Goal: Information Seeking & Learning: Learn about a topic

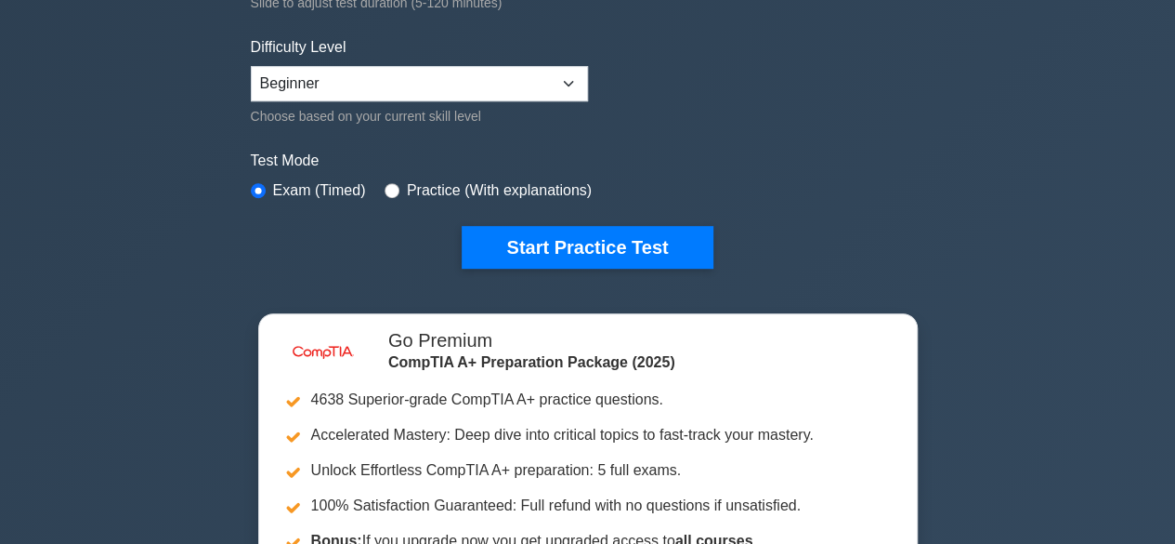
scroll to position [416, 0]
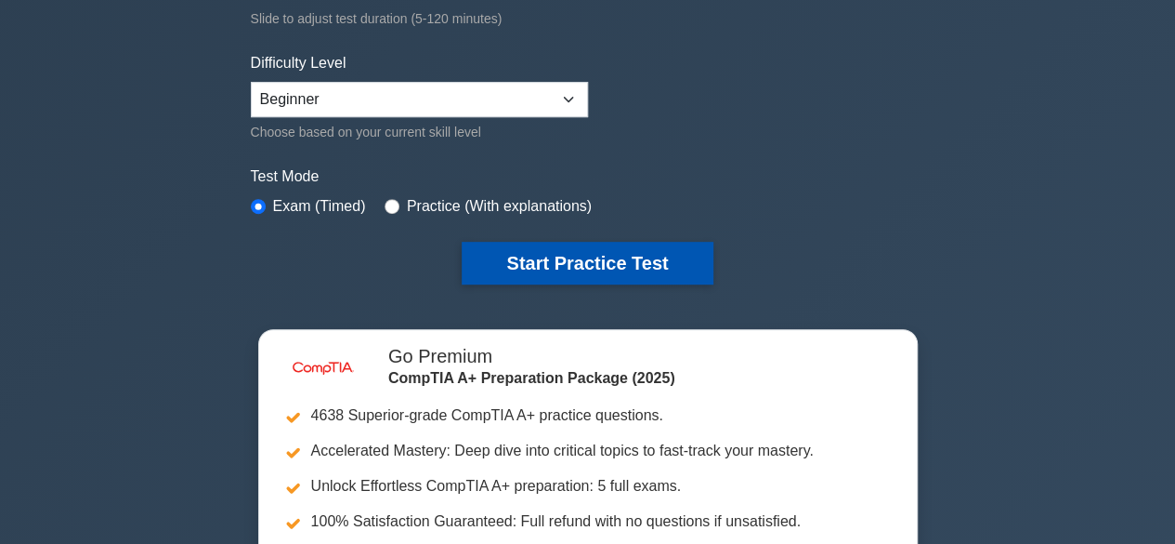
click at [636, 266] on button "Start Practice Test" at bounding box center [587, 263] width 251 height 43
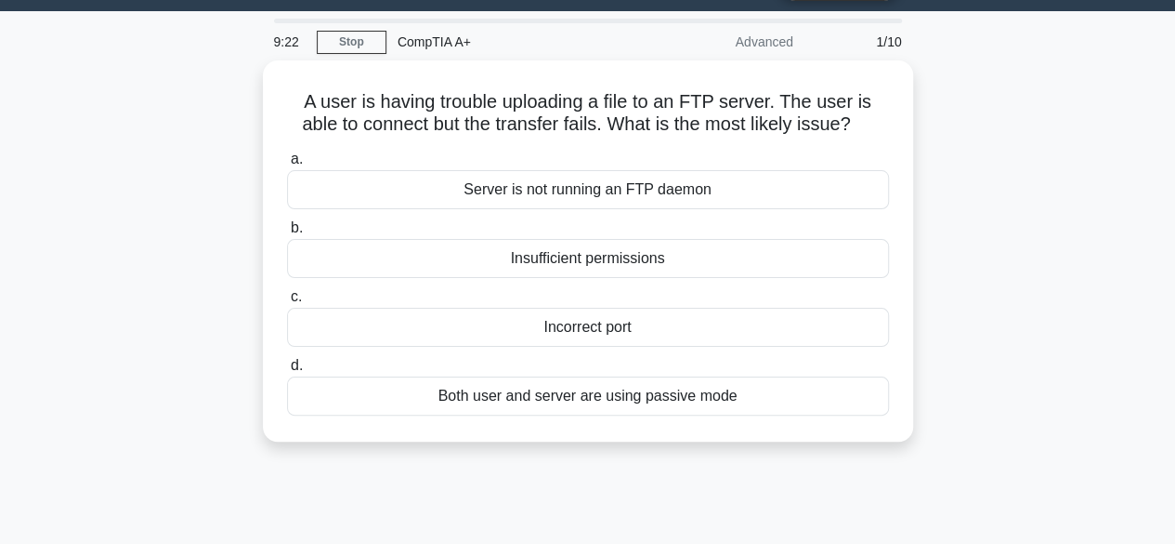
scroll to position [52, 0]
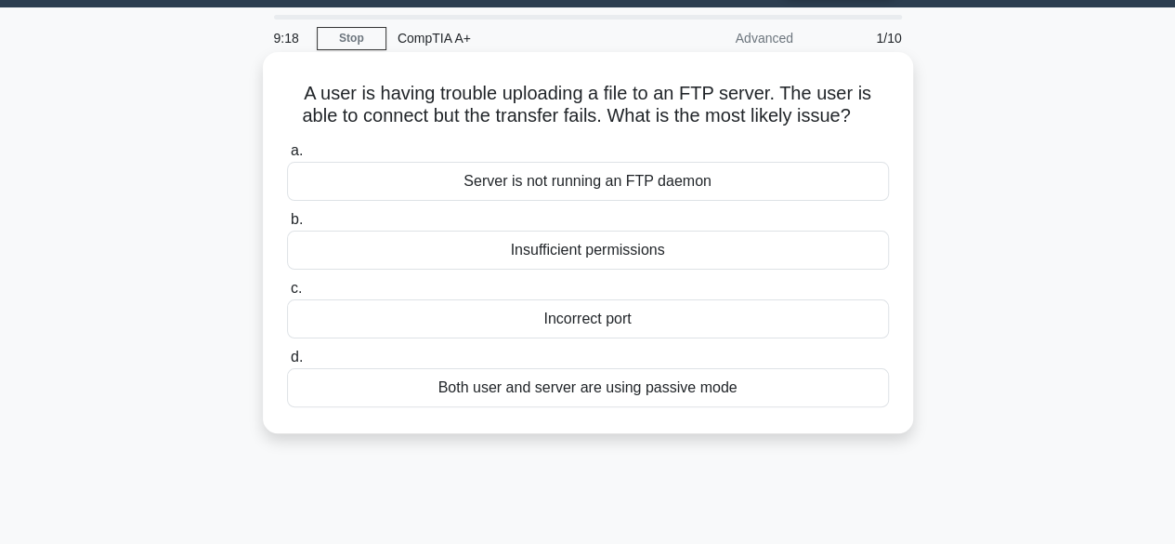
click at [729, 375] on div "Both user and server are using passive mode" at bounding box center [588, 387] width 602 height 39
click at [287, 363] on input "d. Both user and server are using passive mode" at bounding box center [287, 357] width 0 height 12
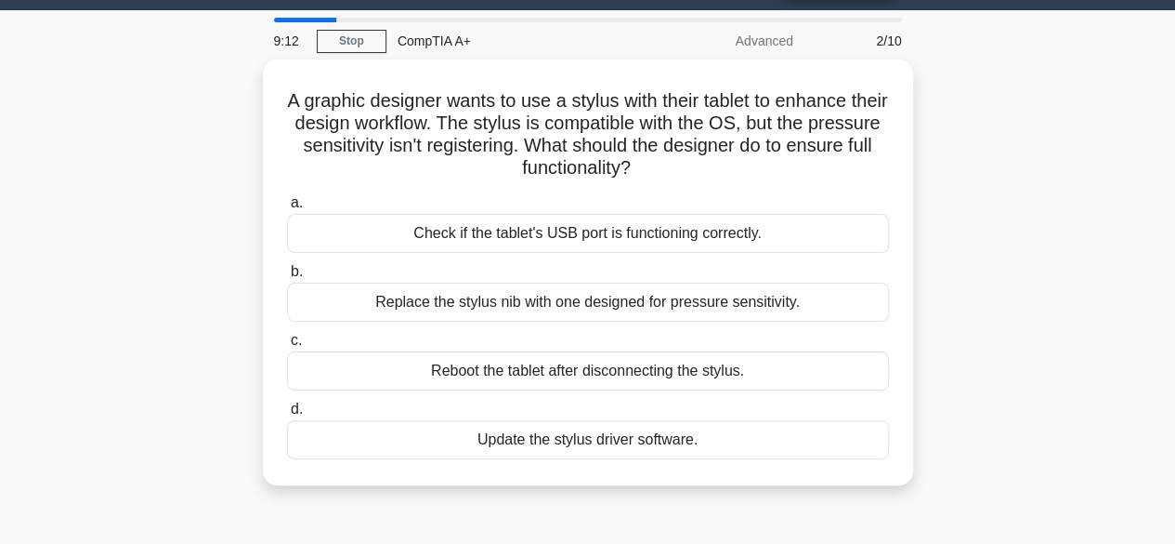
scroll to position [50, 0]
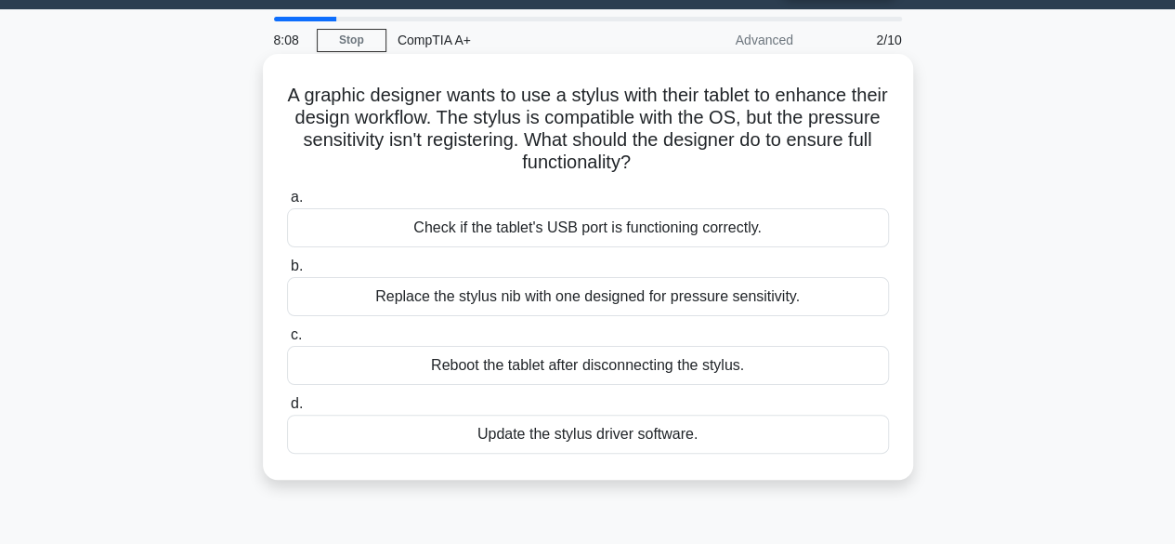
click at [665, 436] on div "Update the stylus driver software." at bounding box center [588, 433] width 602 height 39
click at [287, 410] on input "d. Update the stylus driver software." at bounding box center [287, 404] width 0 height 12
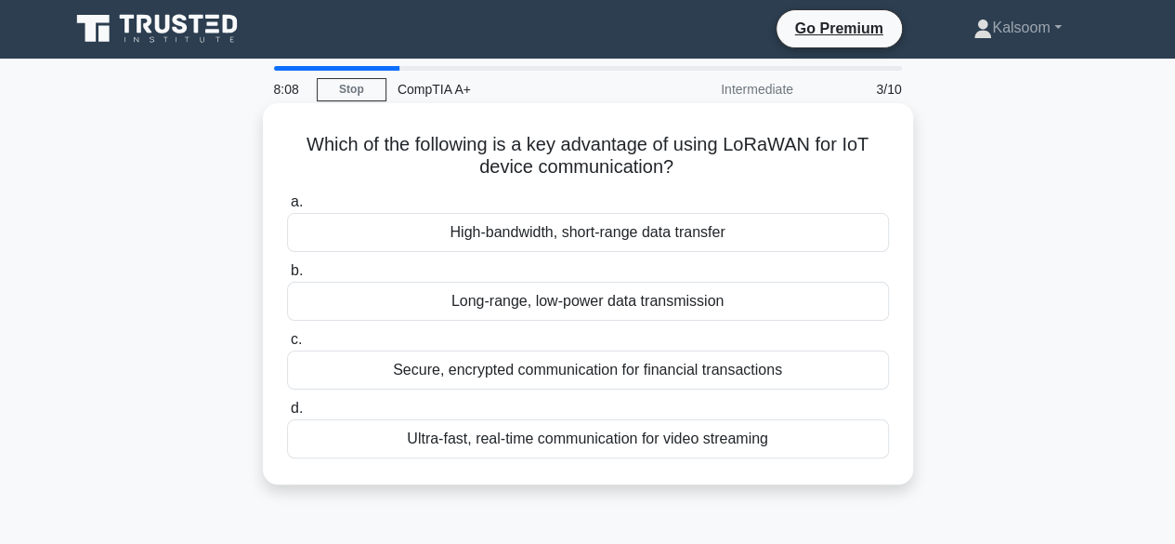
scroll to position [0, 0]
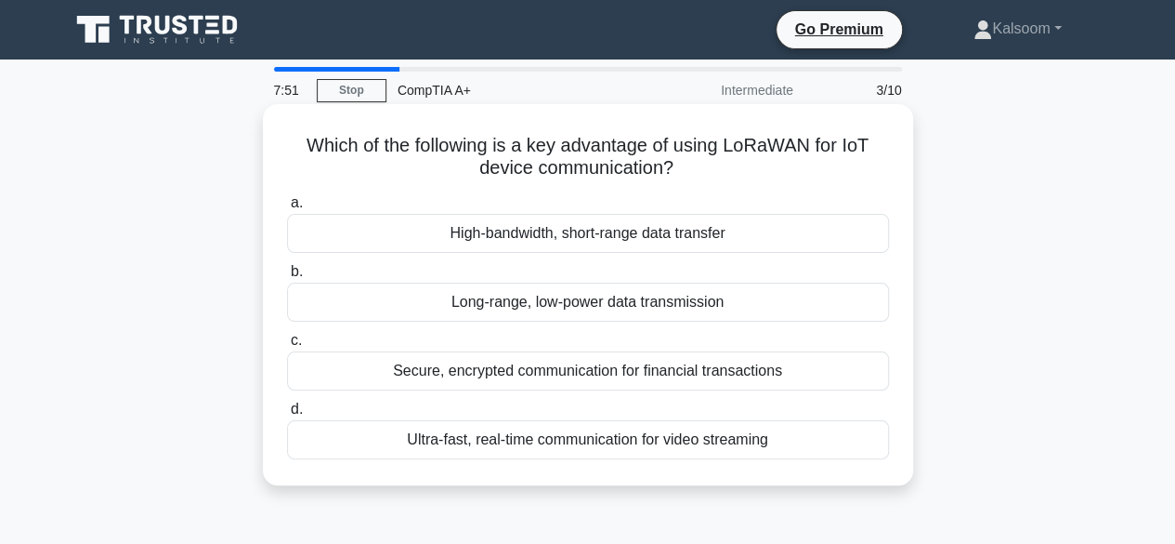
click at [665, 309] on div "Long-range, low-power data transmission" at bounding box center [588, 301] width 602 height 39
click at [287, 278] on input "b. Long-range, low-power data transmission" at bounding box center [287, 272] width 0 height 12
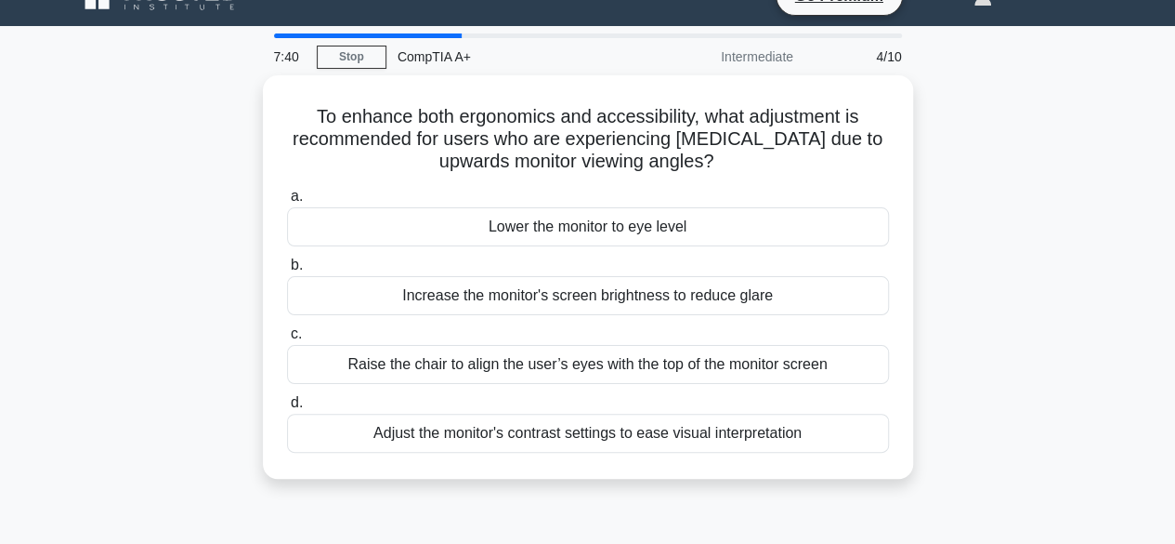
scroll to position [38, 0]
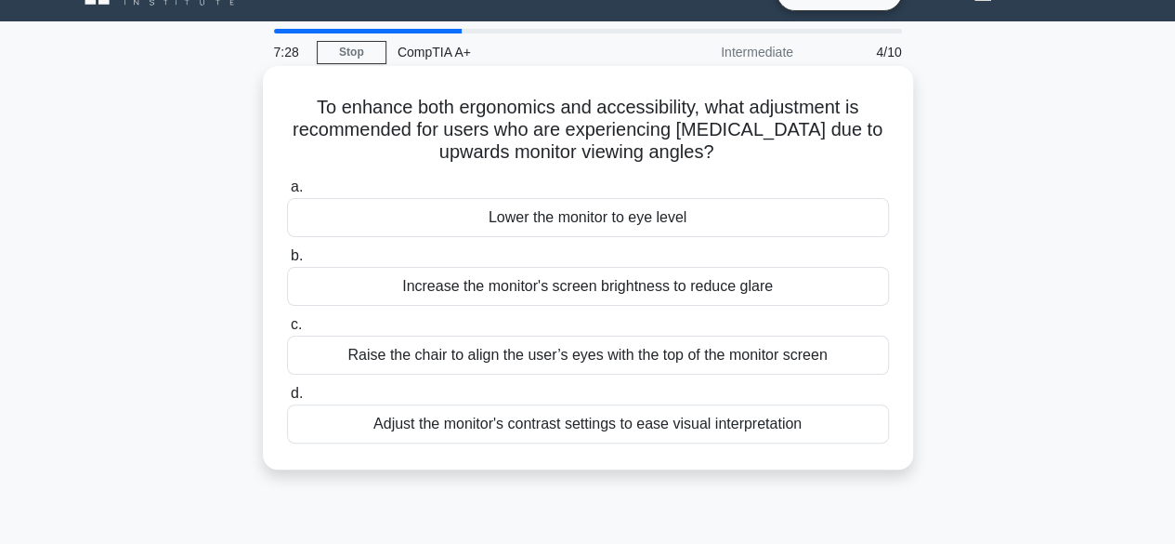
click at [545, 430] on div "Adjust the monitor's contrast settings to ease visual interpretation" at bounding box center [588, 423] width 602 height 39
click at [287, 400] on input "d. Adjust the monitor's contrast settings to ease visual interpretation" at bounding box center [287, 393] width 0 height 12
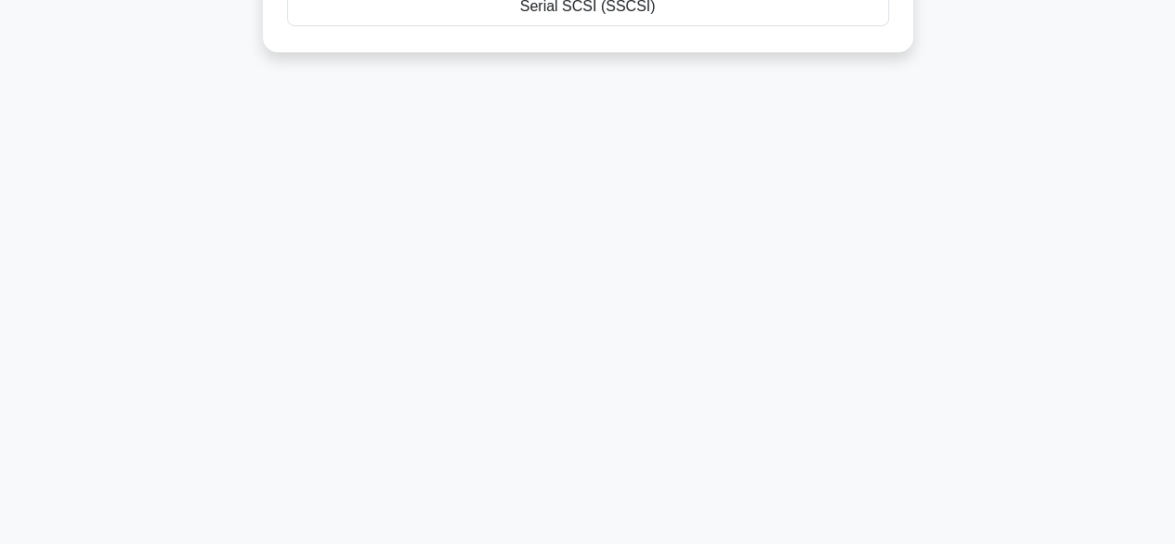
scroll to position [0, 0]
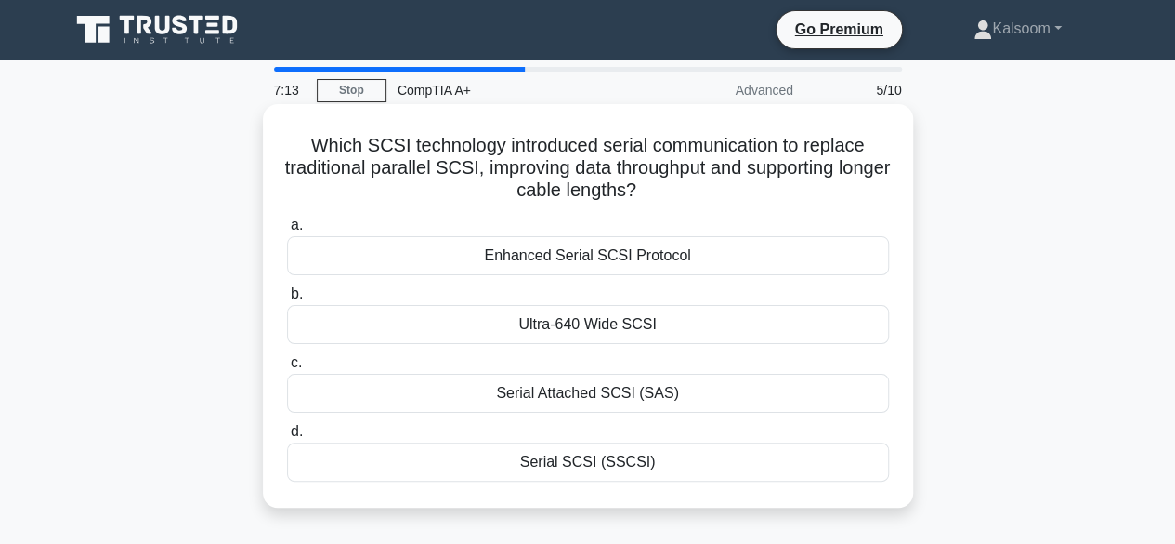
click at [573, 397] on div "Serial Attached SCSI (SAS)" at bounding box center [588, 393] width 602 height 39
click at [287, 369] on input "c. Serial Attached SCSI (SAS)" at bounding box center [287, 363] width 0 height 12
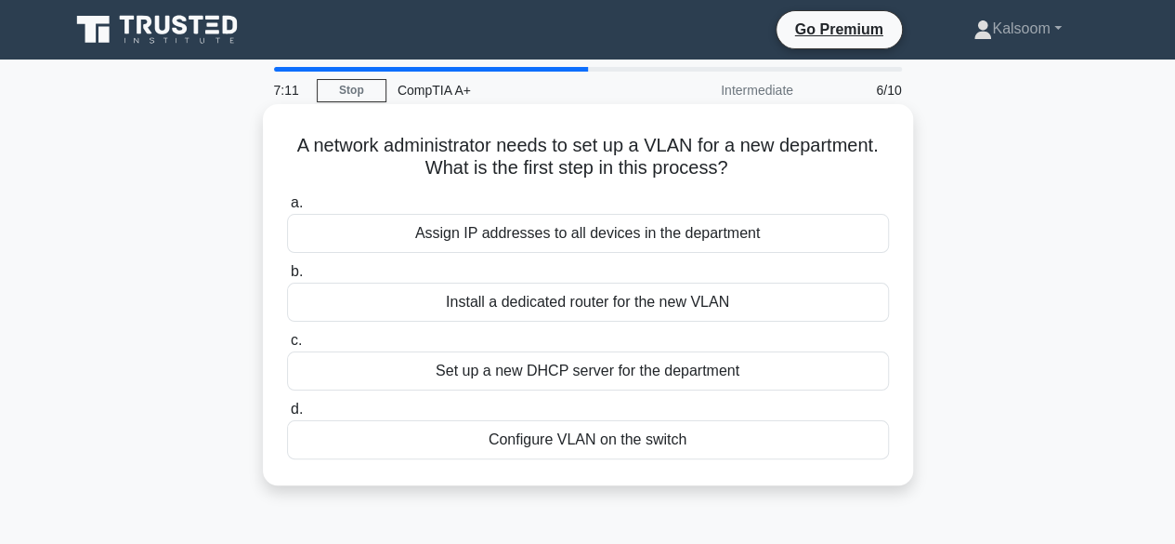
click at [567, 252] on div "Assign IP addresses to all devices in the department" at bounding box center [588, 233] width 602 height 39
click at [287, 209] on input "a. Assign IP addresses to all devices in the department" at bounding box center [287, 203] width 0 height 12
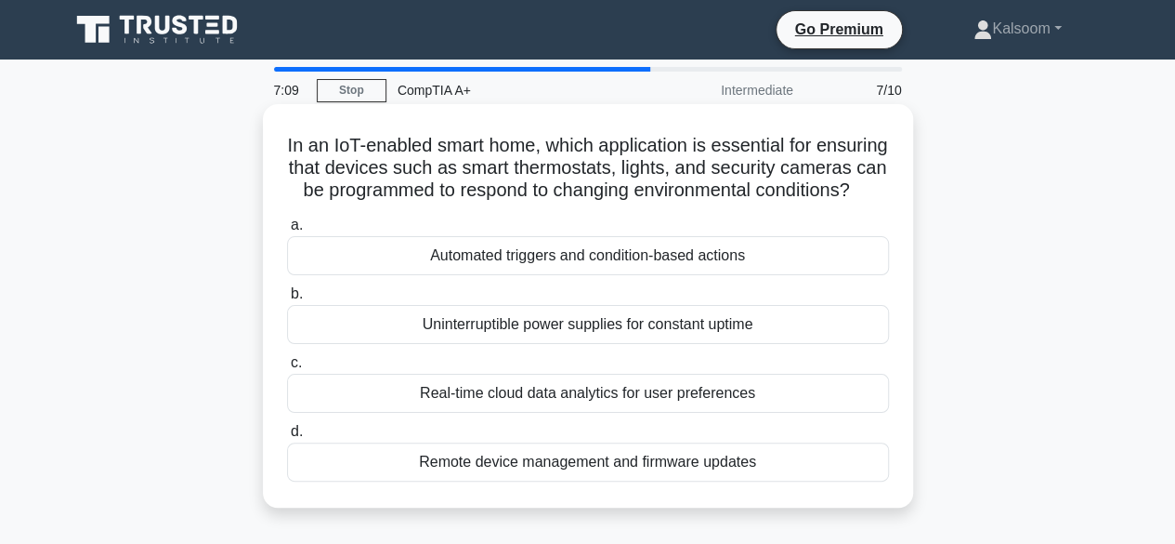
click at [572, 413] on div "Real-time cloud data analytics for user preferences" at bounding box center [588, 393] width 602 height 39
click at [287, 369] on input "c. Real-time cloud data analytics for user preferences" at bounding box center [287, 363] width 0 height 12
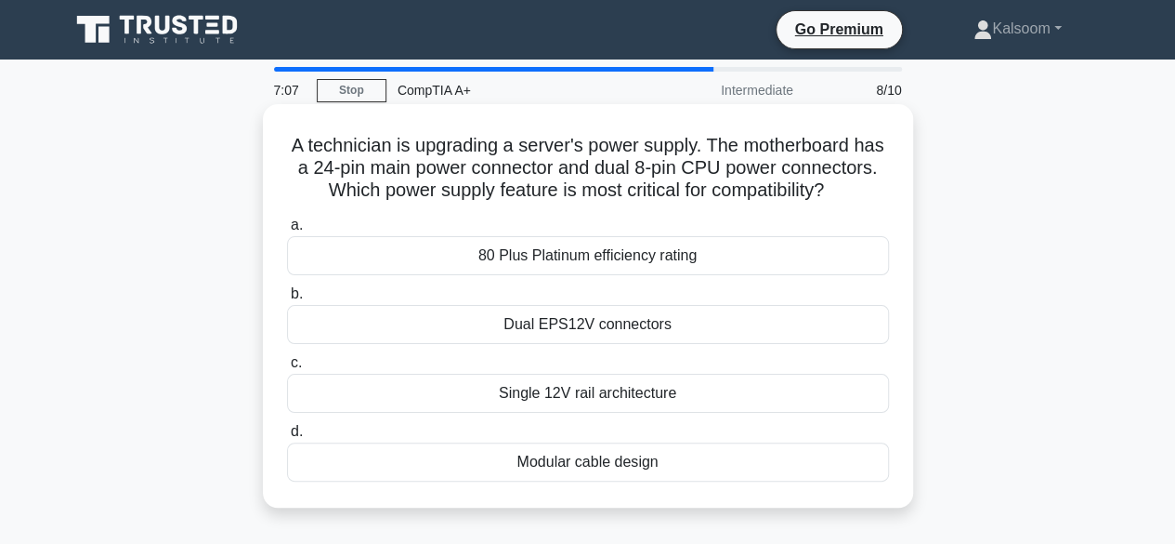
click at [572, 413] on div "Single 12V rail architecture" at bounding box center [588, 393] width 602 height 39
click at [287, 369] on input "c. Single 12V rail architecture" at bounding box center [287, 363] width 0 height 12
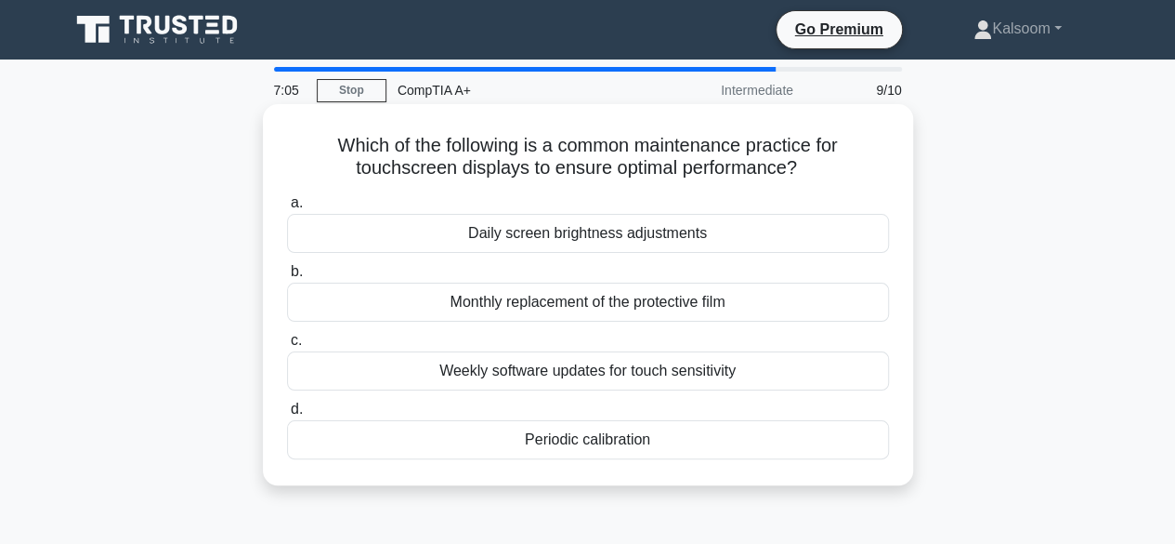
click at [572, 439] on div "Periodic calibration" at bounding box center [588, 439] width 602 height 39
click at [287, 415] on input "d. Periodic calibration" at bounding box center [287, 409] width 0 height 12
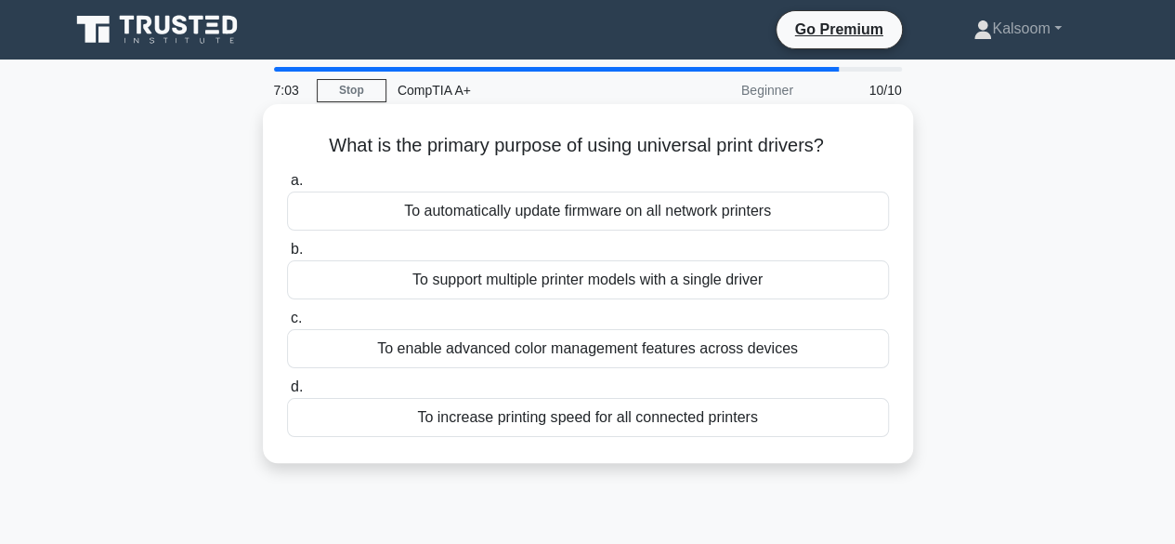
click at [546, 290] on div "To support multiple printer models with a single driver" at bounding box center [588, 279] width 602 height 39
click at [287, 256] on input "b. To support multiple printer models with a single driver" at bounding box center [287, 249] width 0 height 12
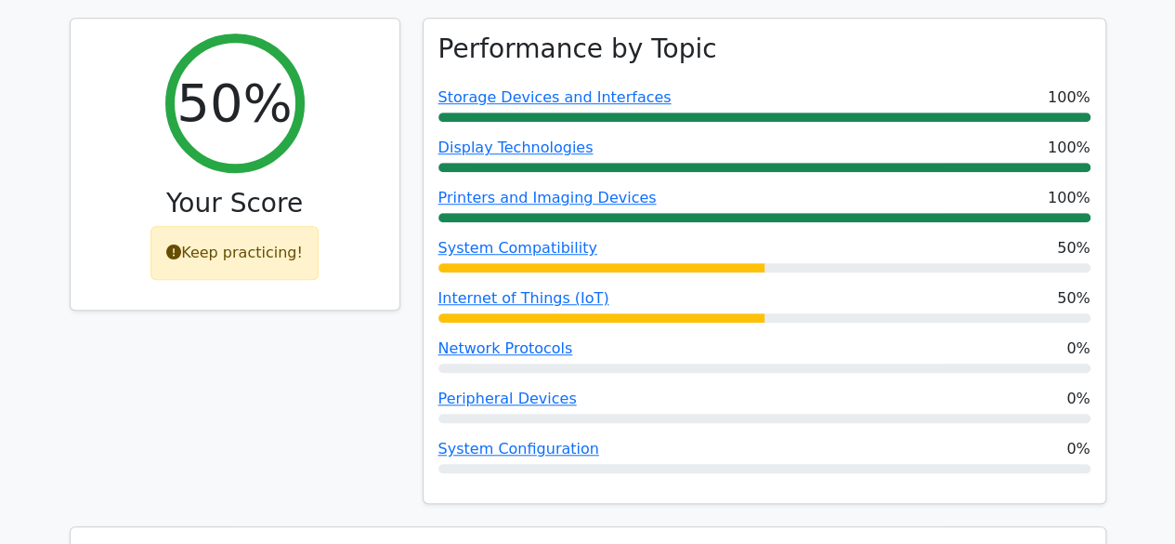
scroll to position [671, 0]
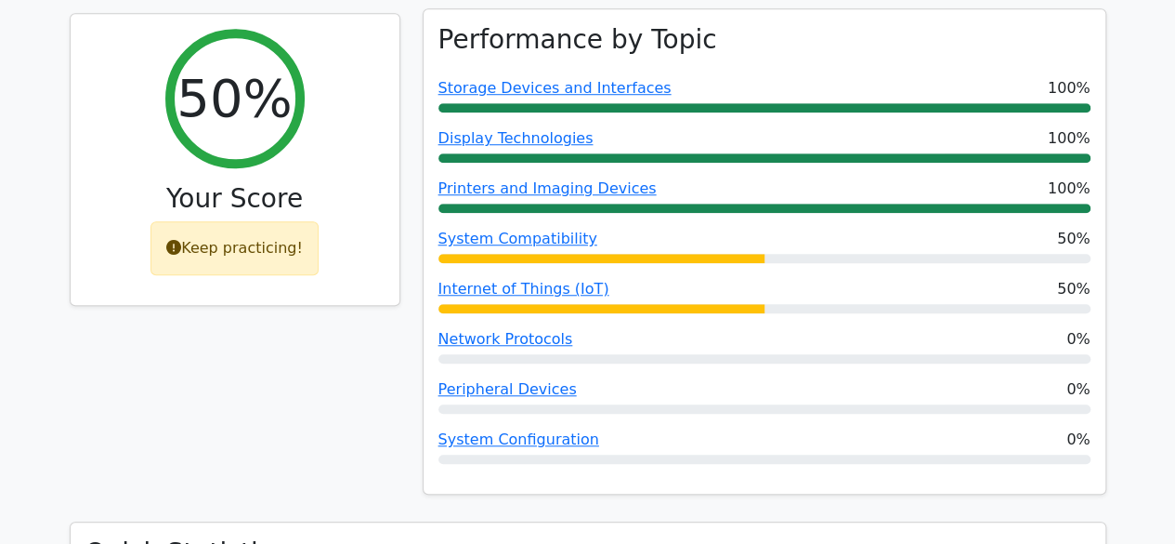
click at [492, 278] on div "Internet of Things (IoT) 50%" at bounding box center [765, 295] width 652 height 35
click at [515, 280] on link "Internet of Things (IoT)" at bounding box center [524, 289] width 171 height 18
click at [478, 430] on link "System Configuration" at bounding box center [519, 439] width 161 height 18
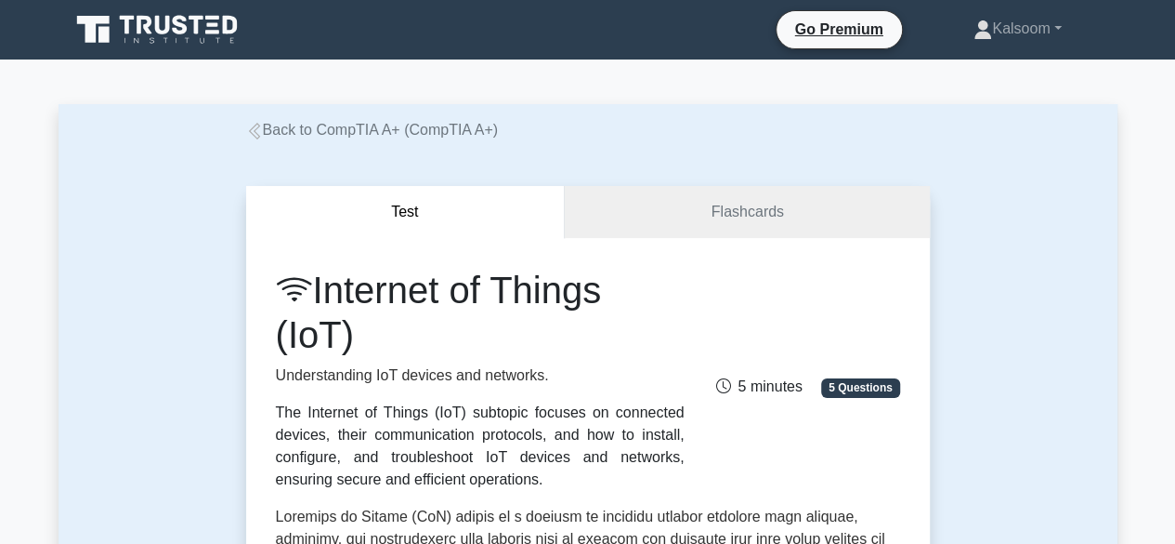
drag, startPoint x: 1173, startPoint y: 99, endPoint x: 1186, endPoint y: 98, distance: 13.0
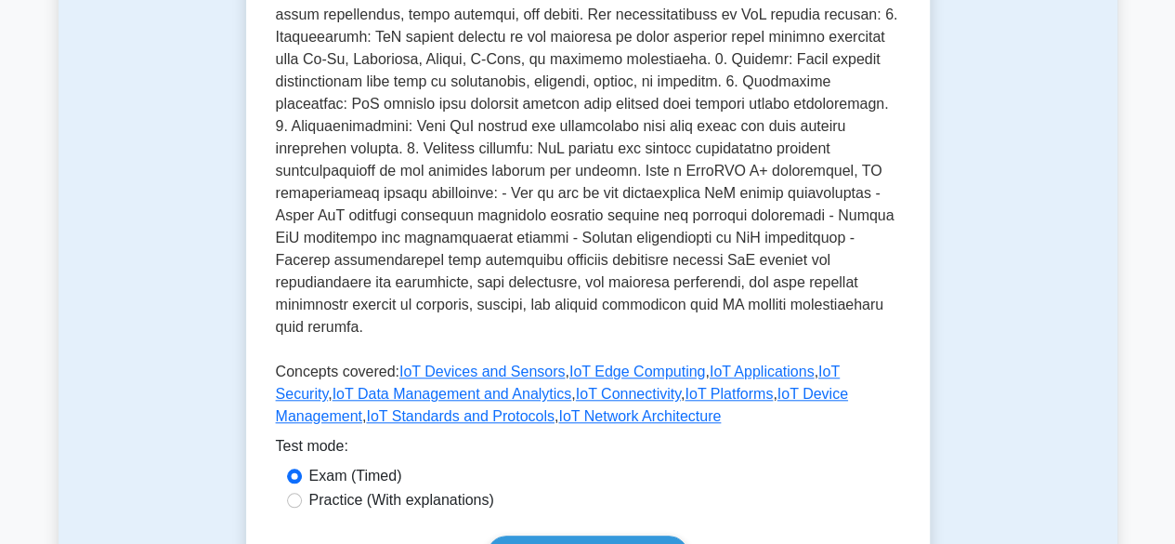
scroll to position [662, 0]
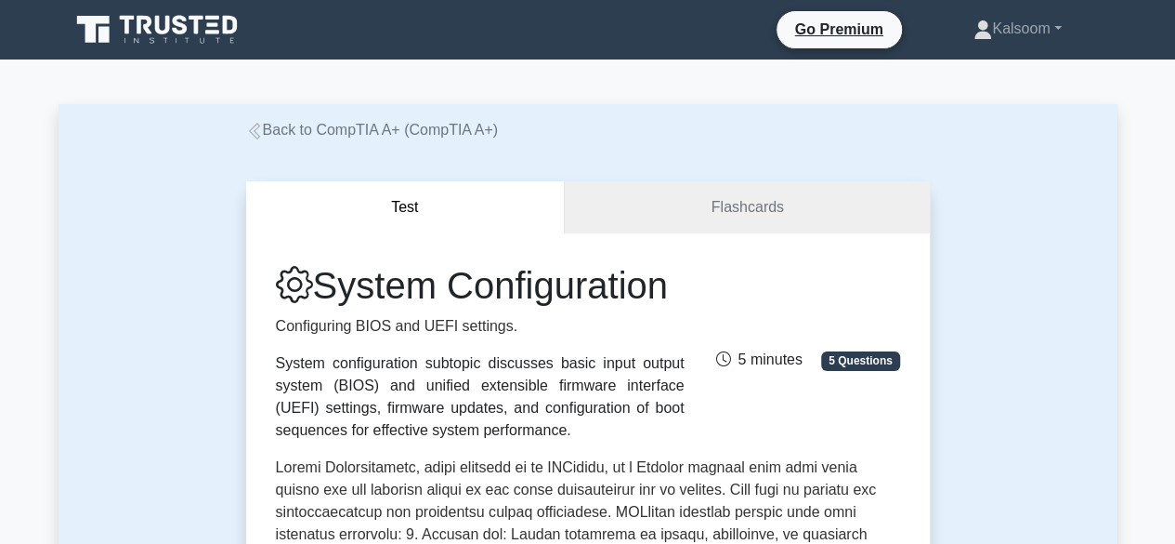
click at [413, 207] on button "Test" at bounding box center [406, 207] width 320 height 53
click at [701, 221] on link "Flashcards" at bounding box center [747, 207] width 364 height 53
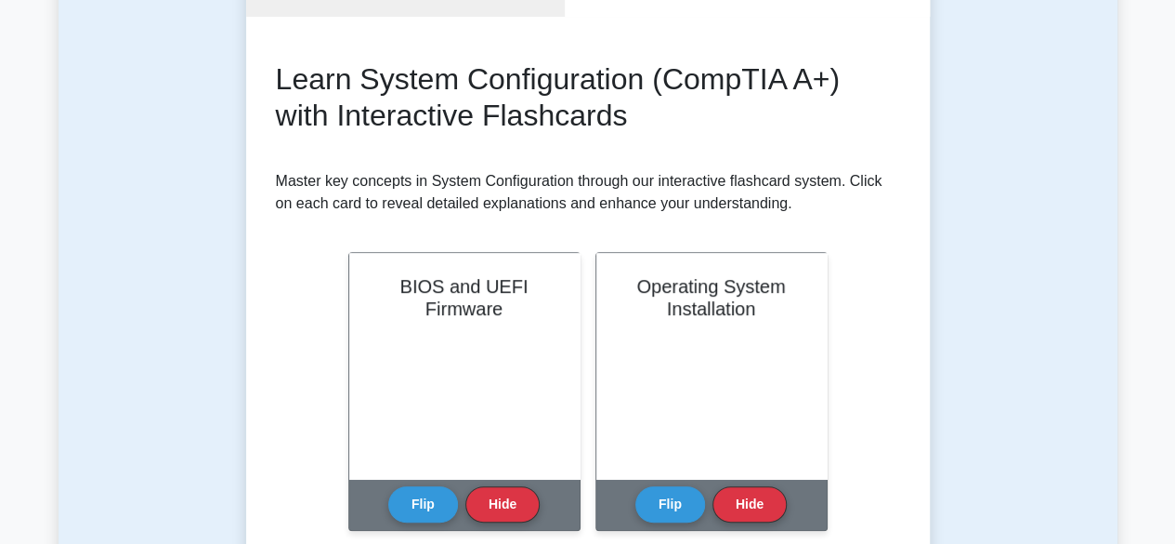
scroll to position [233, 0]
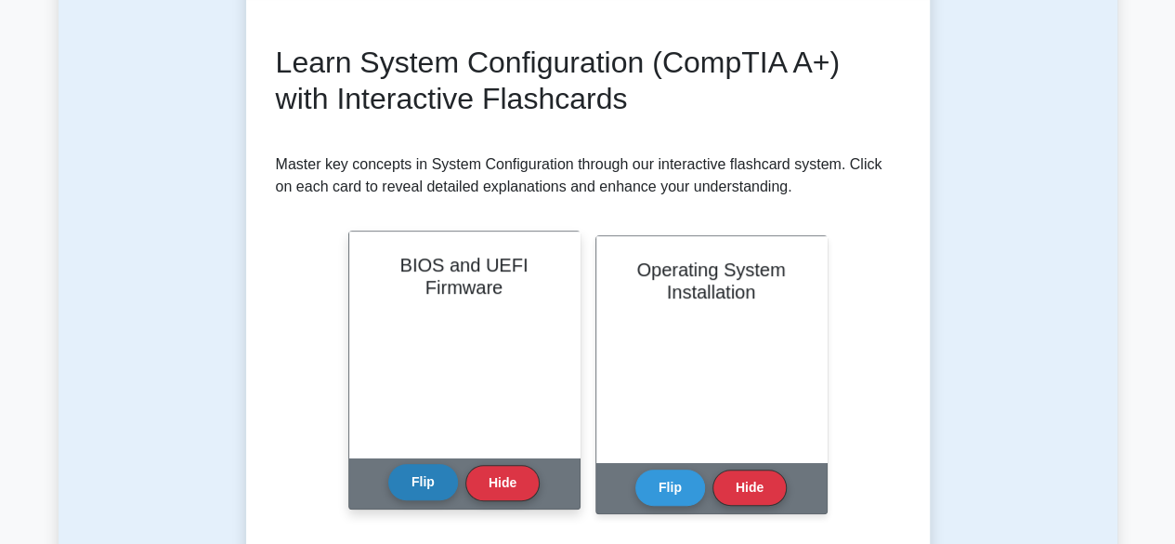
click at [426, 470] on button "Flip" at bounding box center [423, 482] width 70 height 36
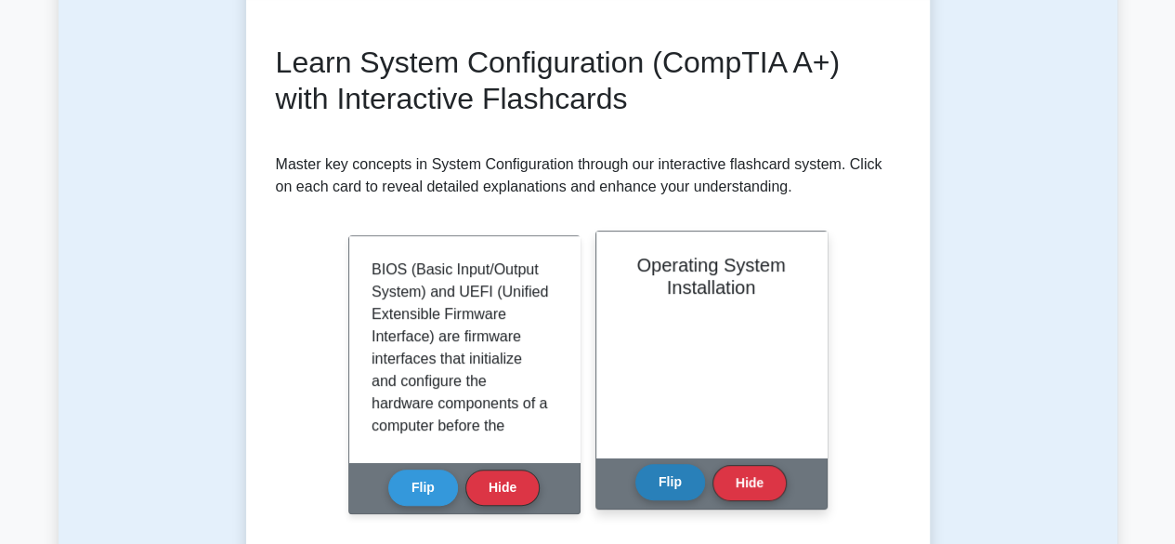
click at [649, 486] on button "Flip" at bounding box center [671, 482] width 70 height 36
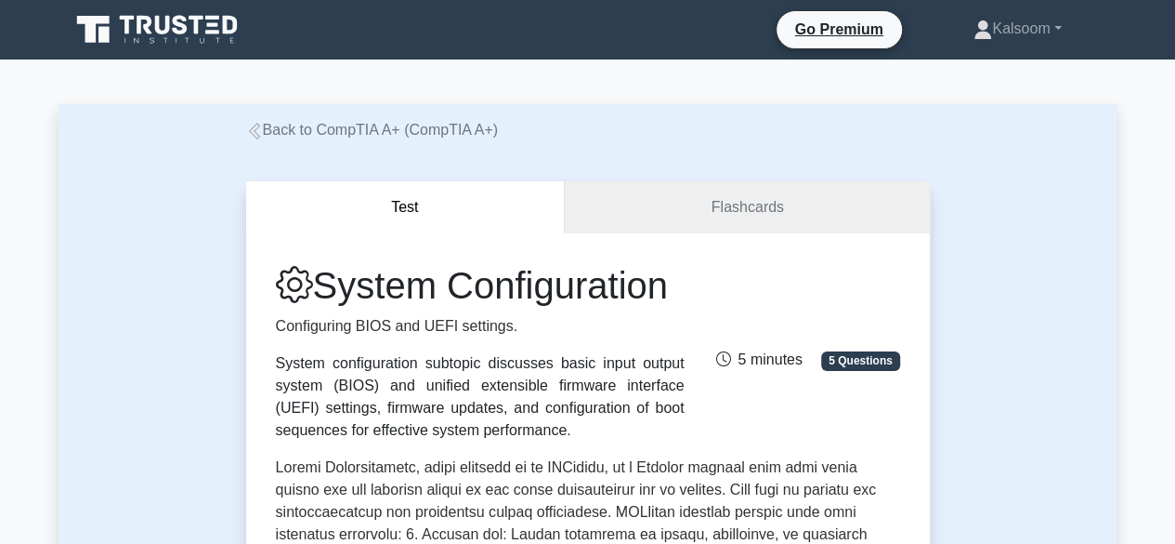
click at [409, 224] on button "Test" at bounding box center [406, 207] width 320 height 53
click at [409, 207] on button "Test" at bounding box center [406, 207] width 320 height 53
click at [407, 213] on button "Test" at bounding box center [406, 207] width 320 height 53
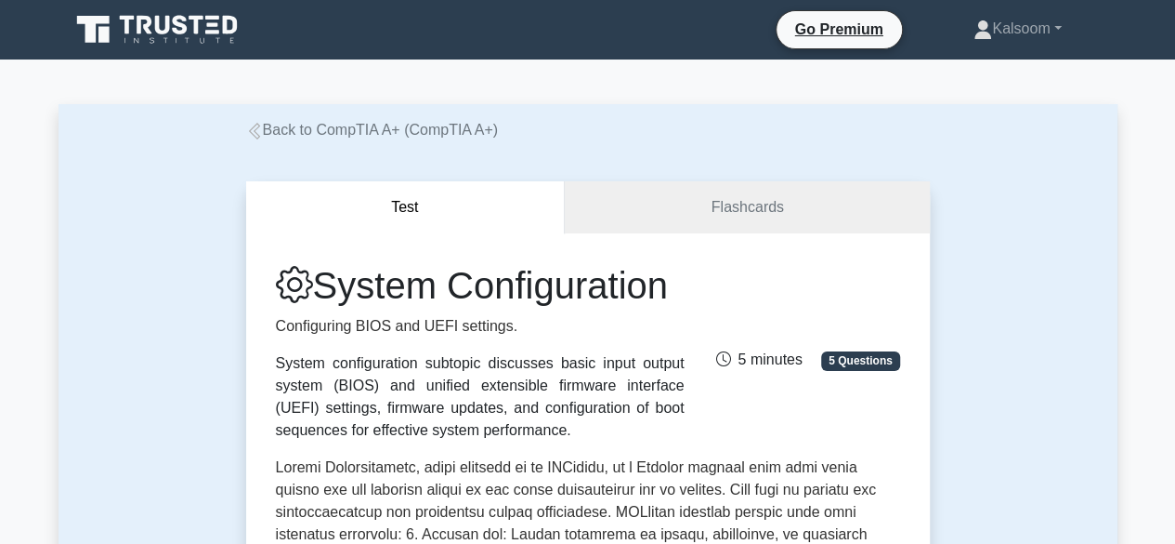
click at [407, 213] on button "Test" at bounding box center [406, 207] width 320 height 53
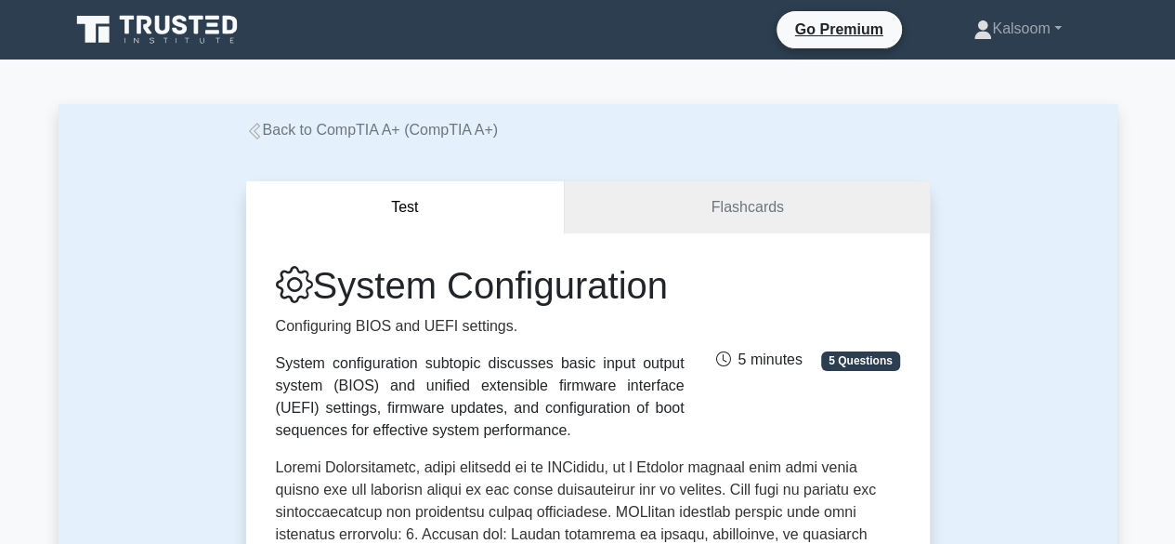
click at [407, 213] on button "Test" at bounding box center [406, 207] width 320 height 53
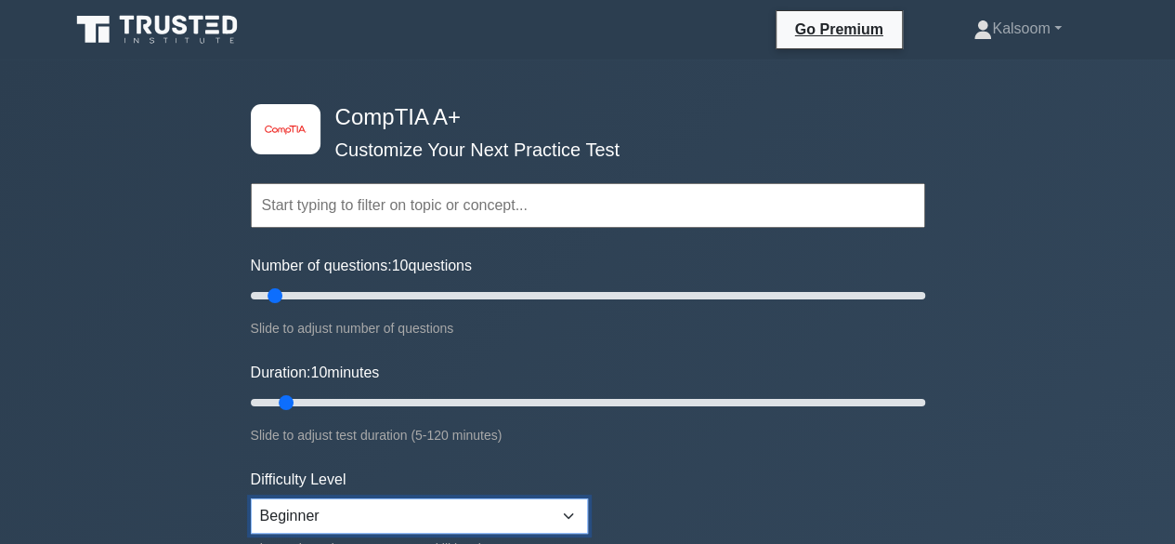
click at [300, 508] on select "Beginner Intermediate Expert" at bounding box center [419, 515] width 337 height 35
select select "intermediate"
click at [251, 498] on select "Beginner Intermediate Expert" at bounding box center [419, 515] width 337 height 35
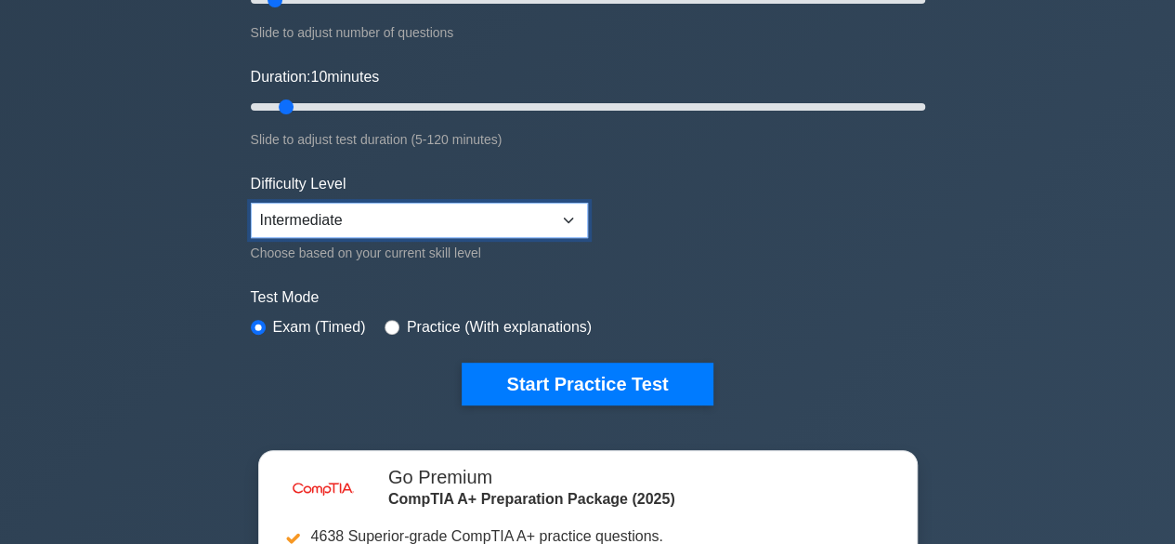
scroll to position [336, 0]
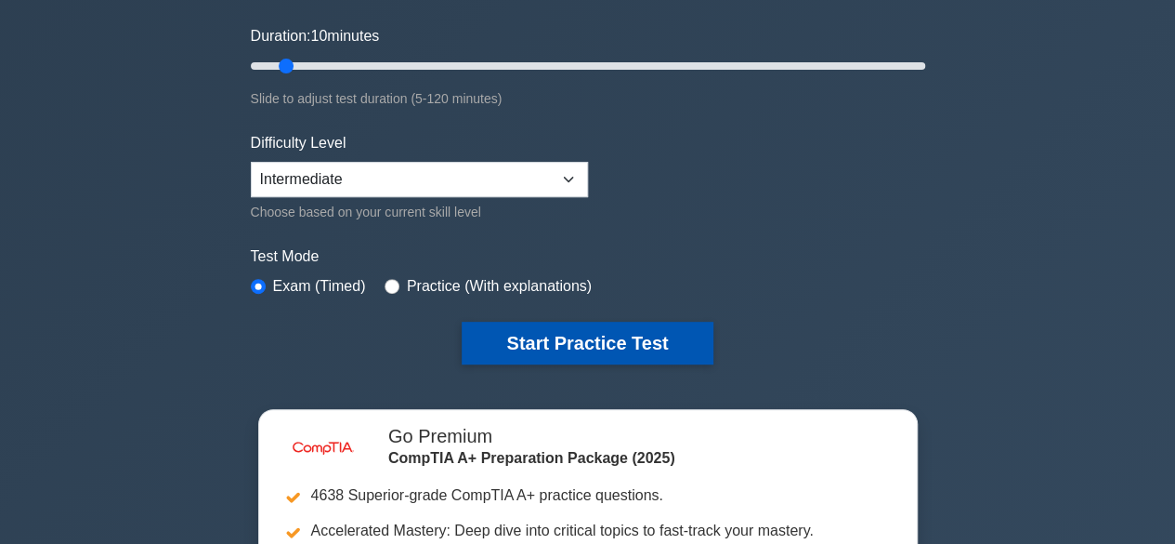
click at [642, 328] on button "Start Practice Test" at bounding box center [587, 342] width 251 height 43
